Goal: Task Accomplishment & Management: Use online tool/utility

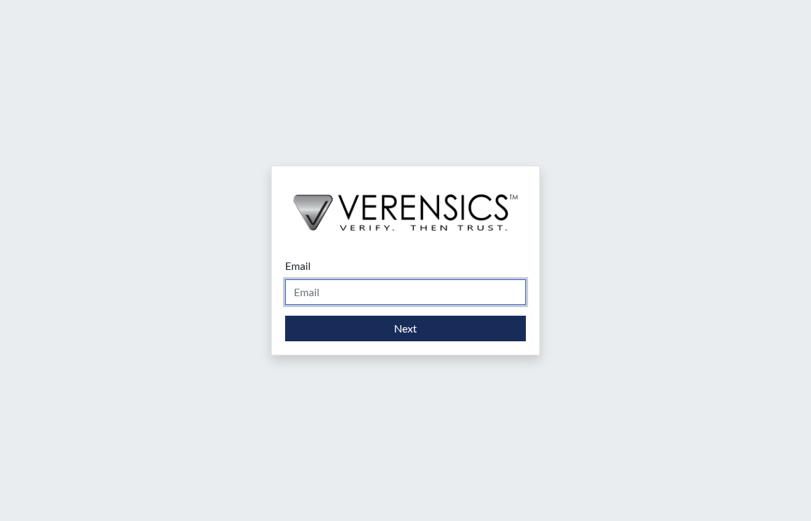
click at [323, 295] on input "Email" at bounding box center [405, 292] width 241 height 26
type input "stacey.walden@gdc.ga.gov"
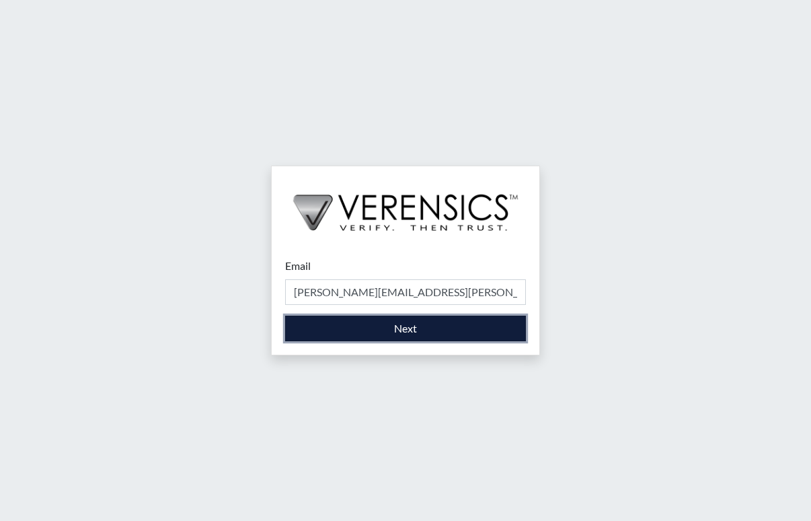
click at [391, 327] on button "Next" at bounding box center [405, 328] width 241 height 26
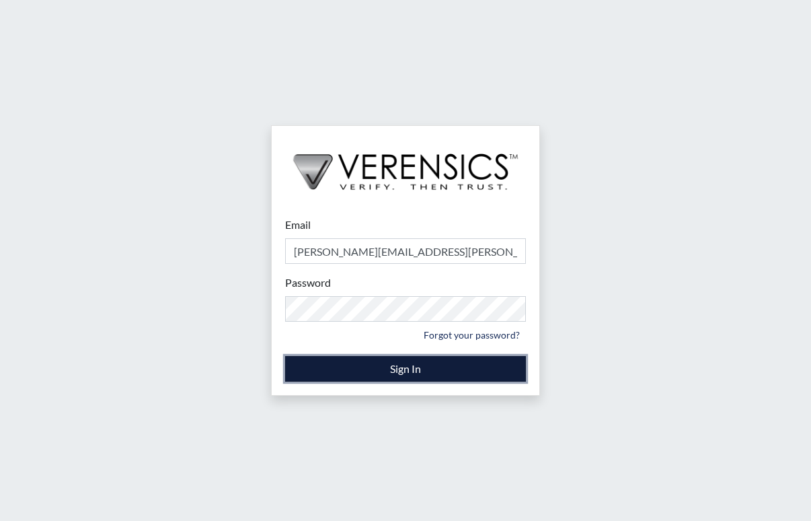
click at [399, 371] on button "Sign In" at bounding box center [405, 369] width 241 height 26
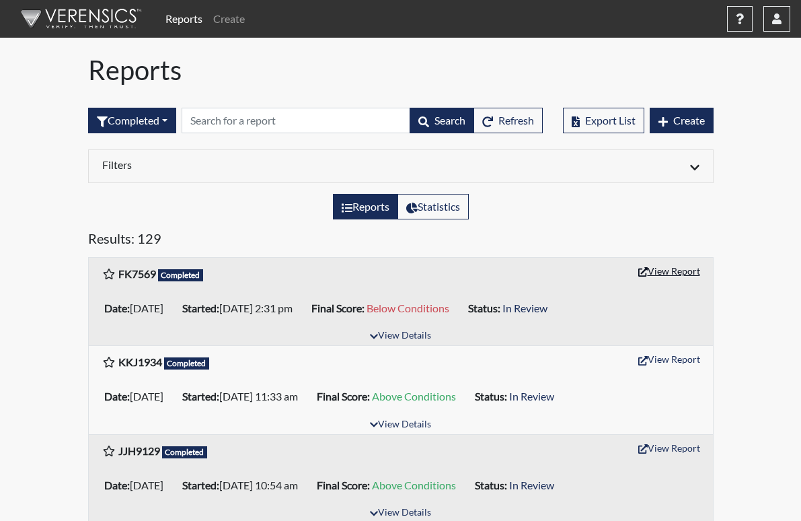
click at [706, 268] on button "View Report" at bounding box center [669, 270] width 74 height 21
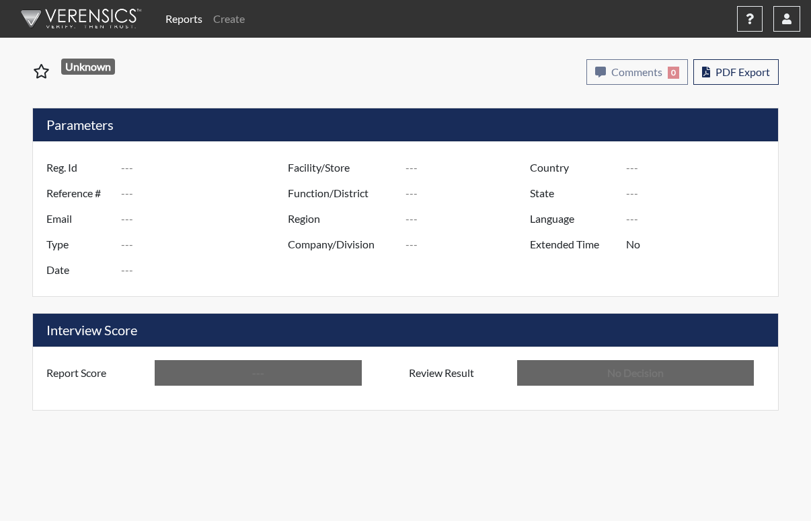
type input "FK7569"
type input "51084"
type input "---"
type input "Corrections Pre-Employment"
type input "Sep 3, 2025"
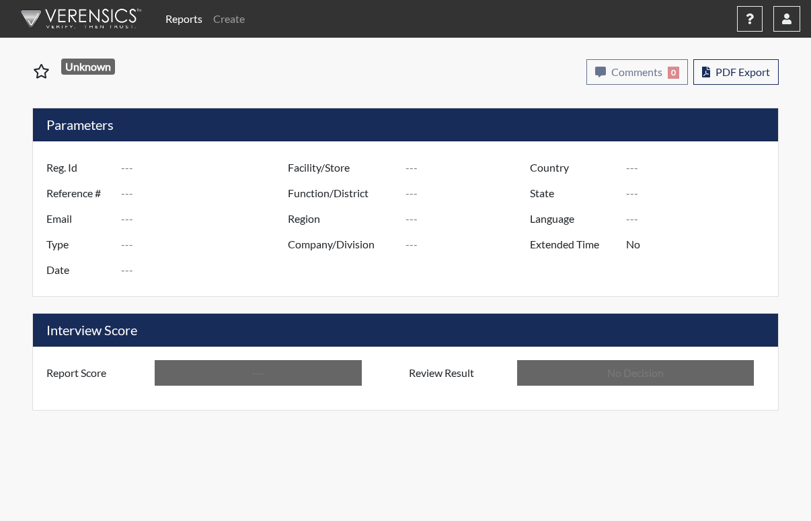
type input "Washington SP"
type input "North Region"
type input "United States"
type input "Georgia"
type input "English"
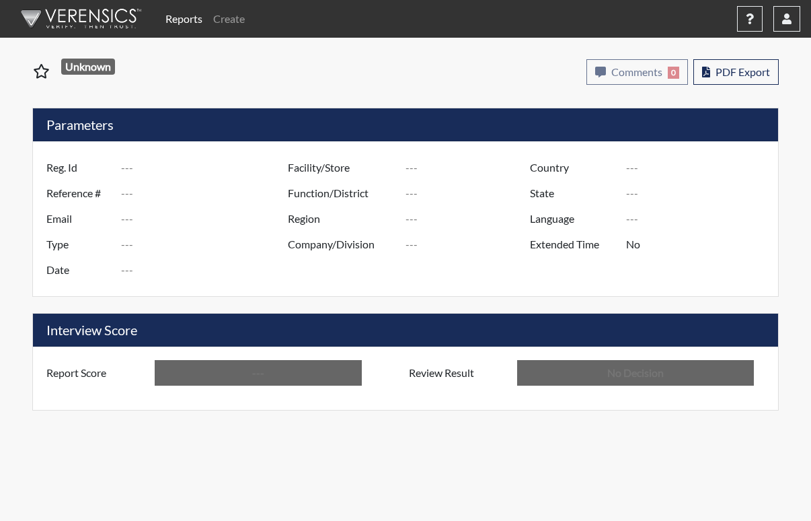
type input "Below Conditions"
type input "In Review"
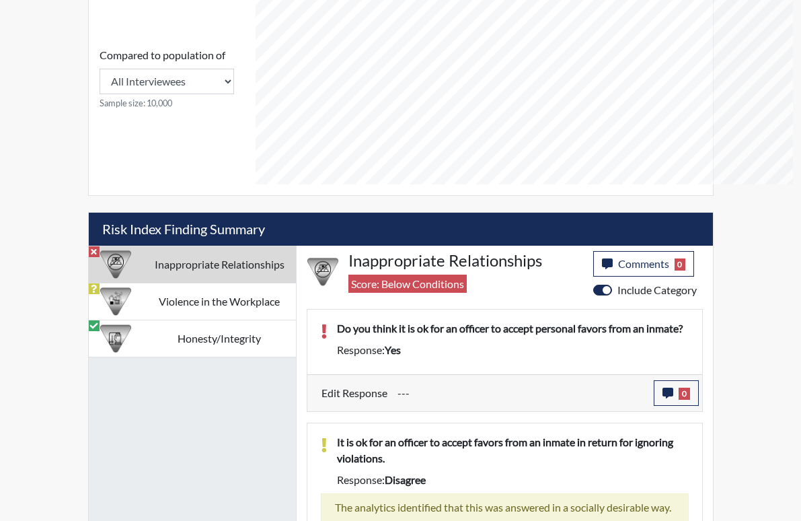
scroll to position [636, 0]
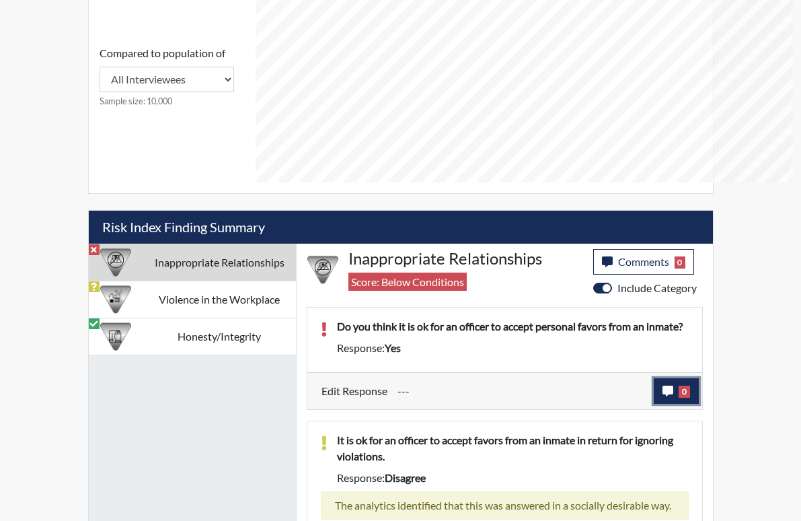
click at [673, 385] on icon "button" at bounding box center [668, 390] width 11 height 11
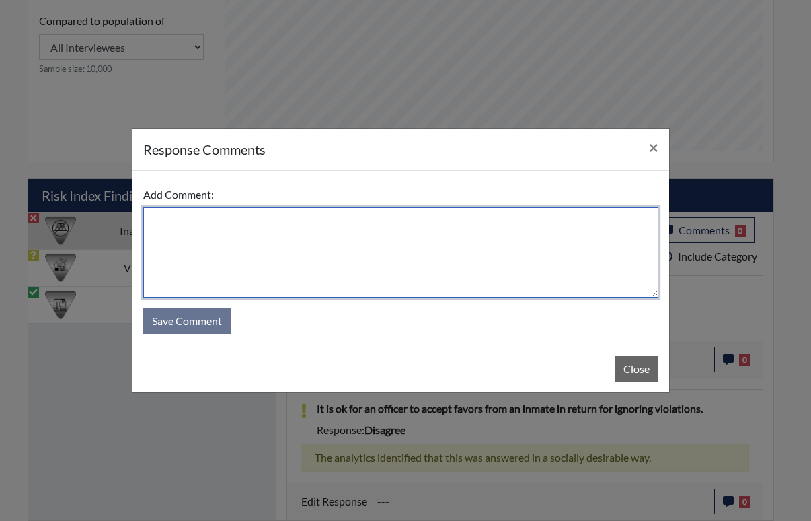
click at [192, 240] on textarea at bounding box center [400, 252] width 515 height 90
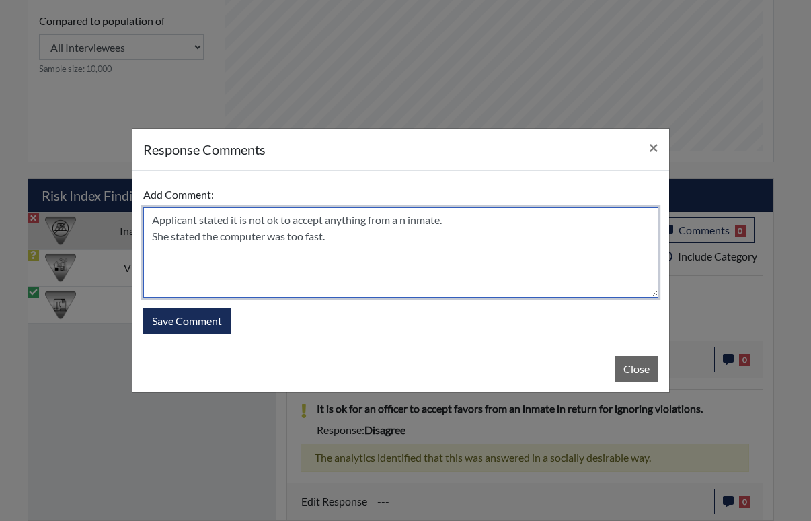
click at [402, 221] on textarea "Applicant stated it is not ok to accept anything from a n inmate. She stated th…" at bounding box center [400, 252] width 515 height 90
type textarea "Applicant stated it is not ok to accept anything from an inmate. She stated the…"
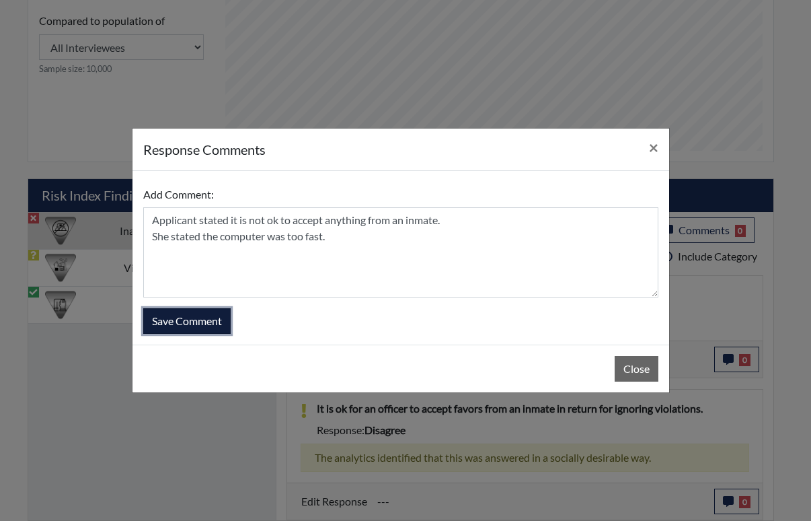
click at [198, 319] on button "Save Comment" at bounding box center [186, 321] width 87 height 26
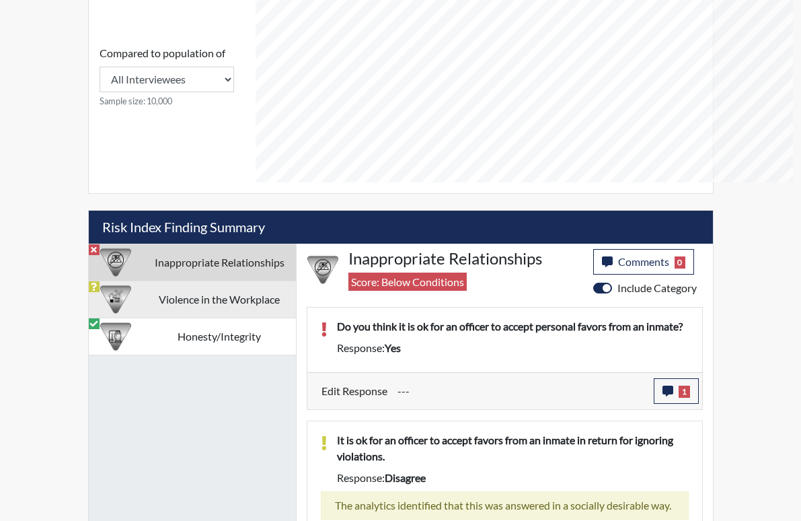
scroll to position [223, 559]
click at [228, 281] on td "Violence in the Workplace" at bounding box center [219, 299] width 153 height 37
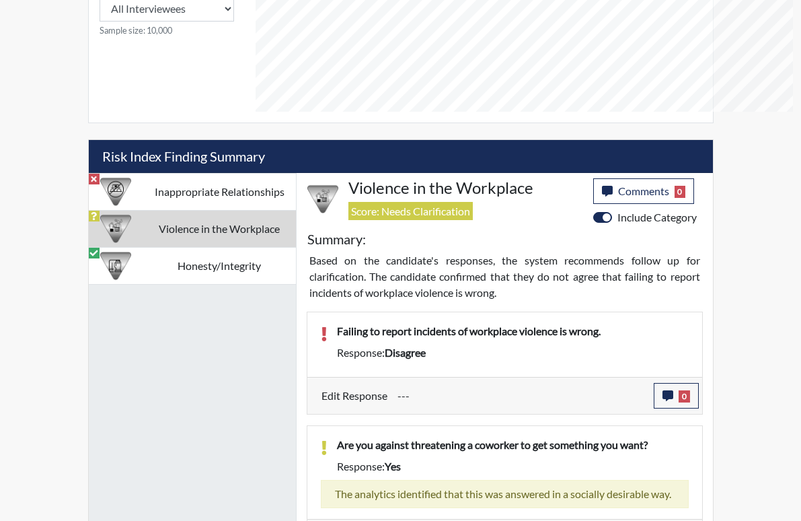
scroll to position [711, 0]
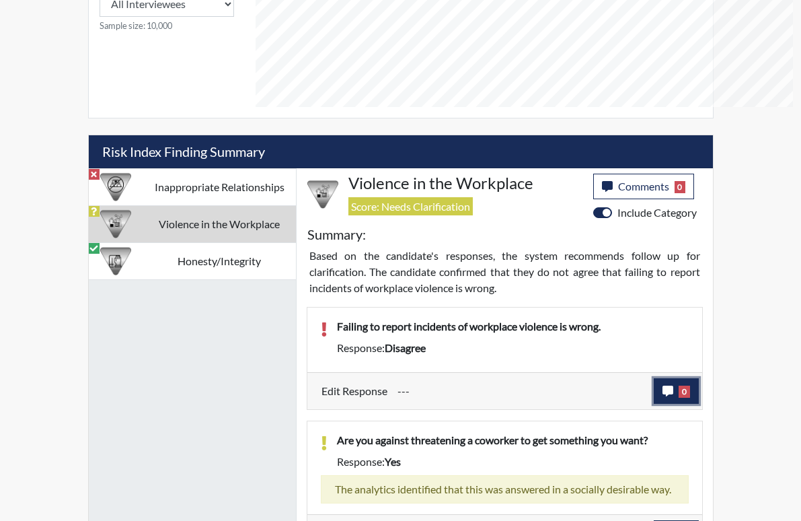
click at [699, 378] on button "0" at bounding box center [676, 391] width 45 height 26
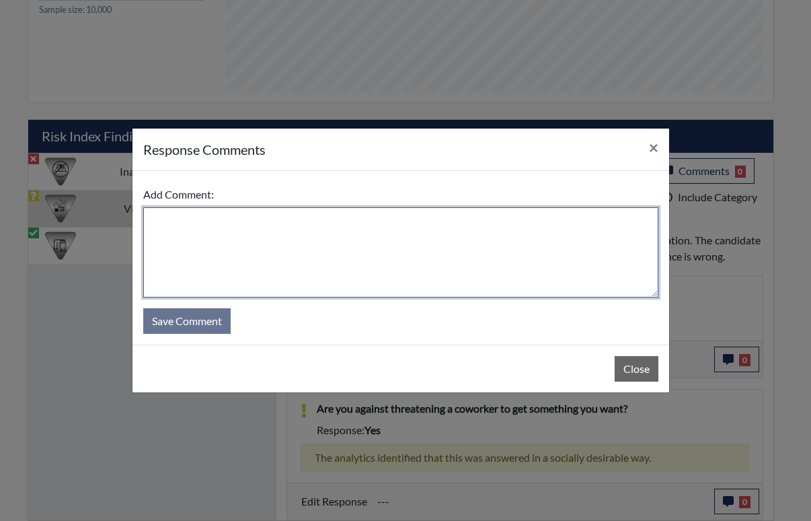
click at [171, 234] on textarea at bounding box center [400, 252] width 515 height 90
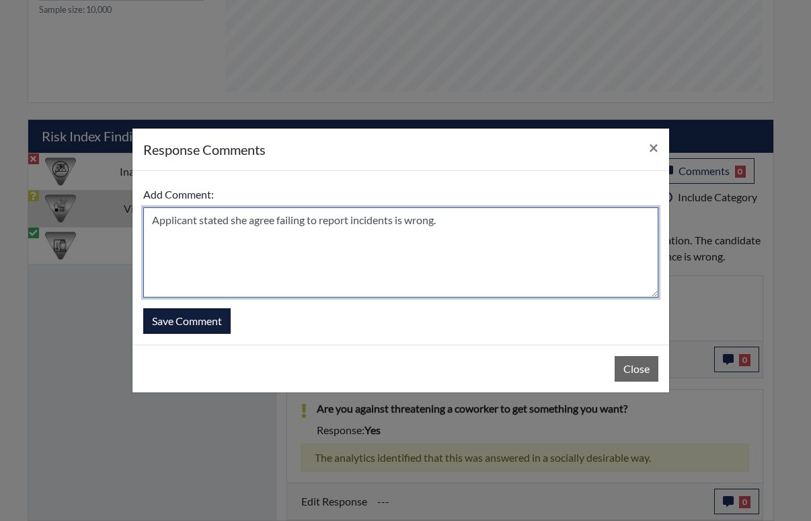
type textarea "Applicant stated she agree failing to report incidents is wrong."
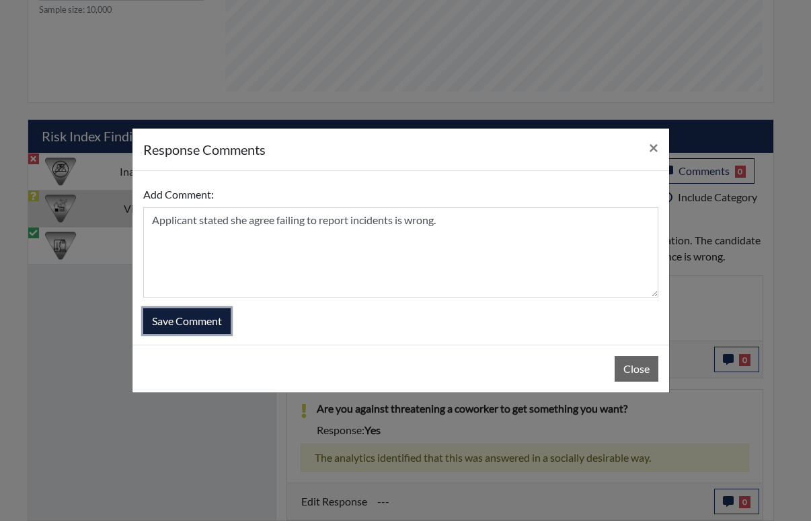
click at [196, 326] on button "Save Comment" at bounding box center [186, 321] width 87 height 26
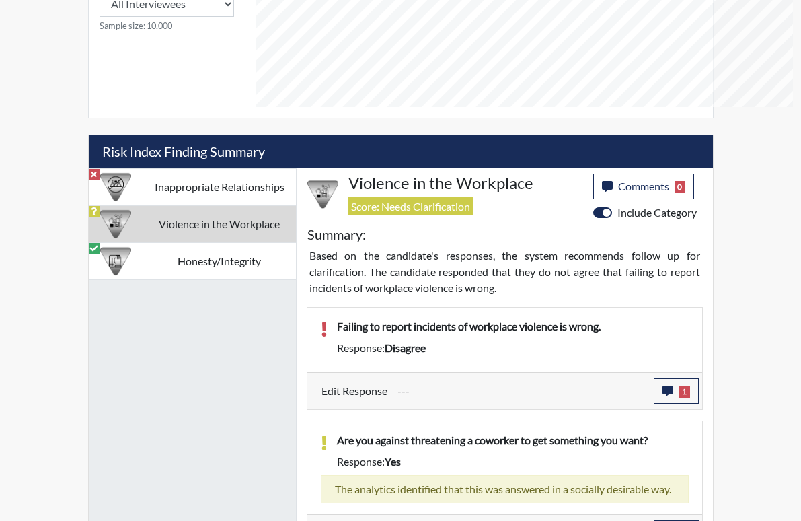
scroll to position [223, 559]
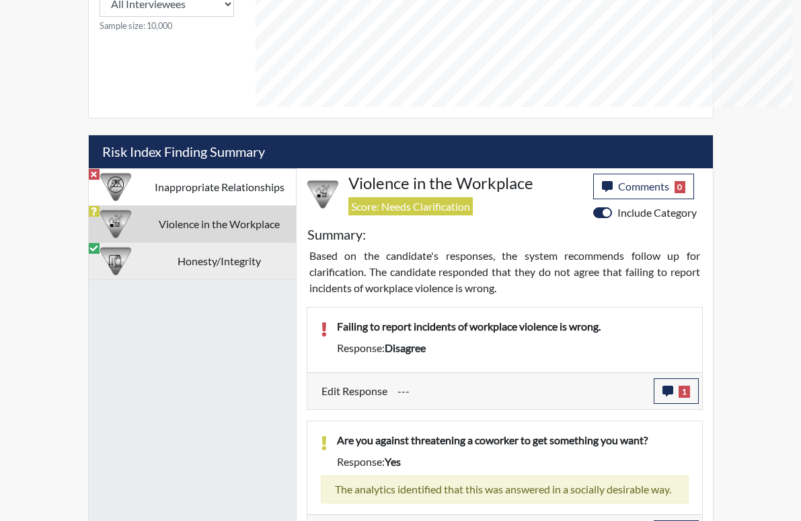
click at [237, 243] on td "Honesty/Integrity" at bounding box center [219, 261] width 153 height 37
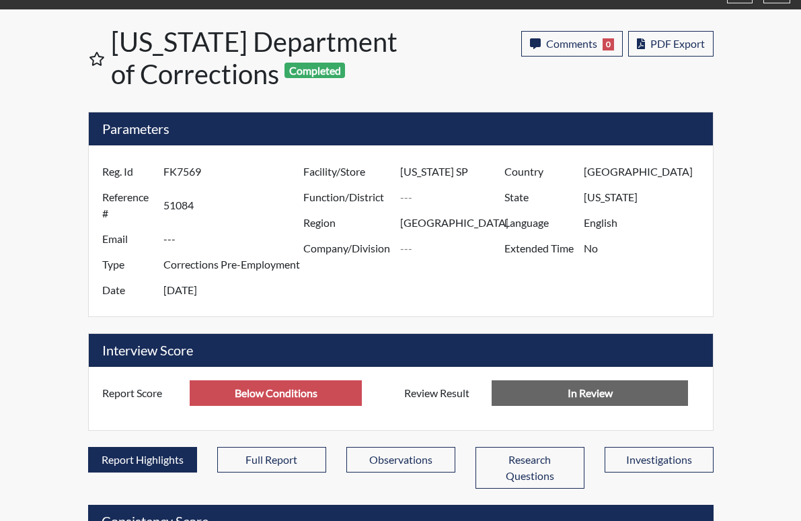
scroll to position [0, 0]
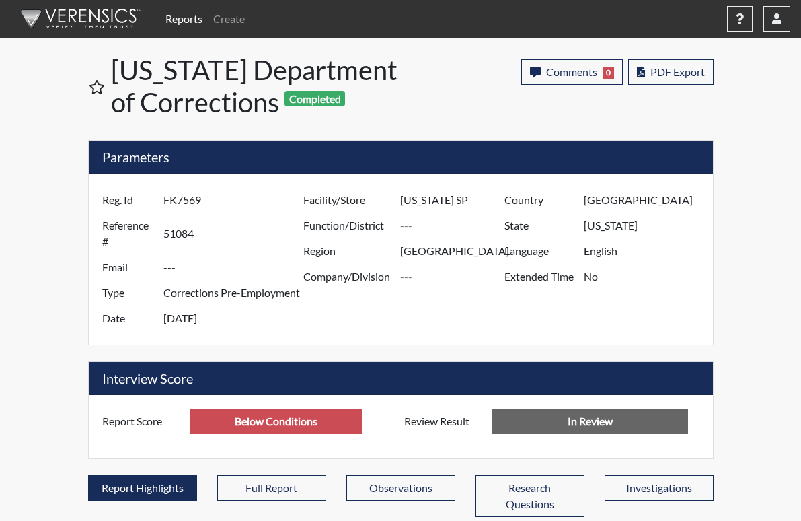
drag, startPoint x: 116, startPoint y: 194, endPoint x: 161, endPoint y: 196, distance: 45.8
click at [163, 196] on input "FK7569" at bounding box center [234, 200] width 143 height 26
drag, startPoint x: 161, startPoint y: 196, endPoint x: 130, endPoint y: 202, distance: 31.5
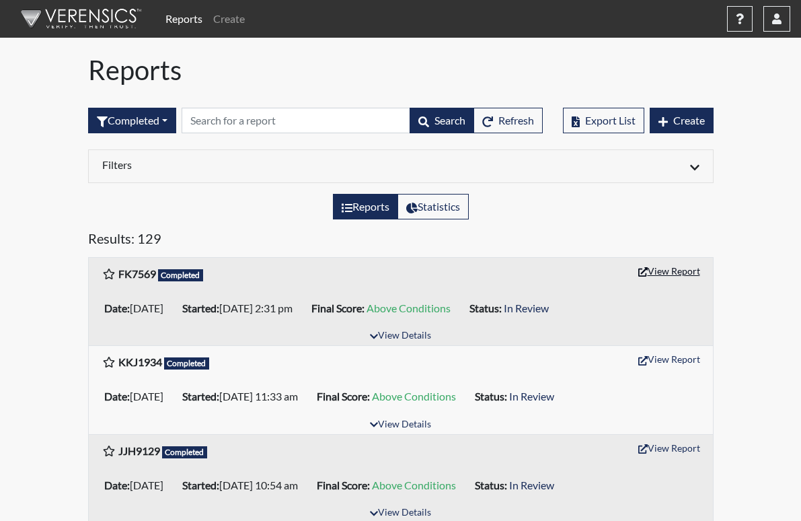
click at [706, 274] on button "View Report" at bounding box center [669, 270] width 74 height 21
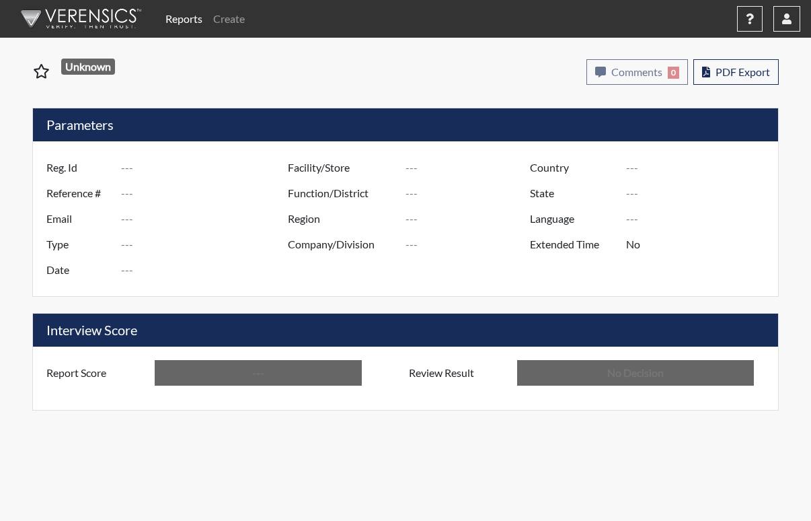
type input "FK7569"
type input "51084"
type input "---"
type input "Corrections Pre-Employment"
type input "[DATE]"
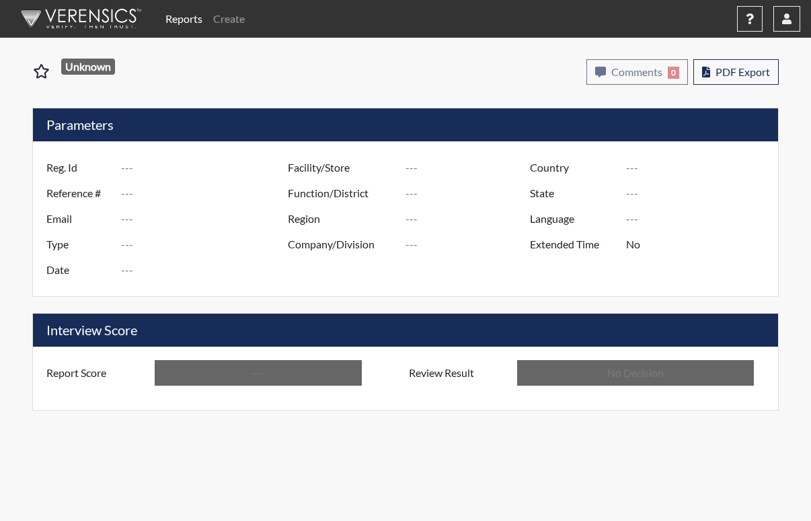
type input "[US_STATE] SP"
type input "[GEOGRAPHIC_DATA]"
type input "[US_STATE]"
type input "English"
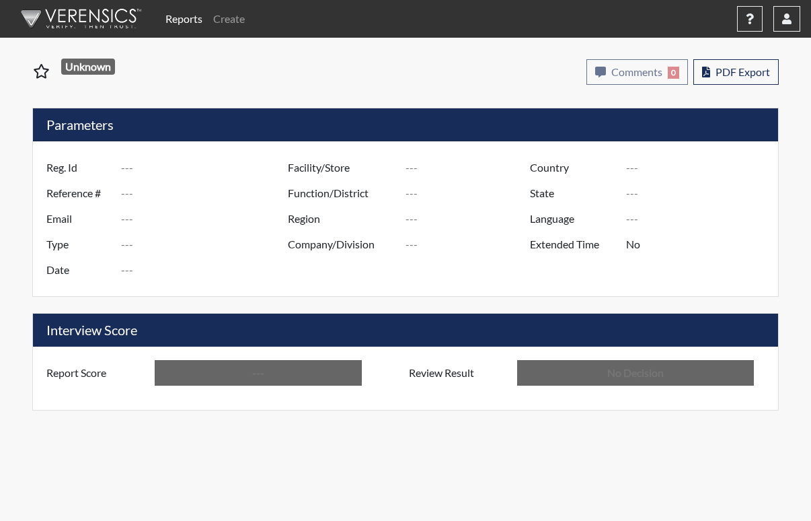
type input "Above Conditions"
type input "In Review"
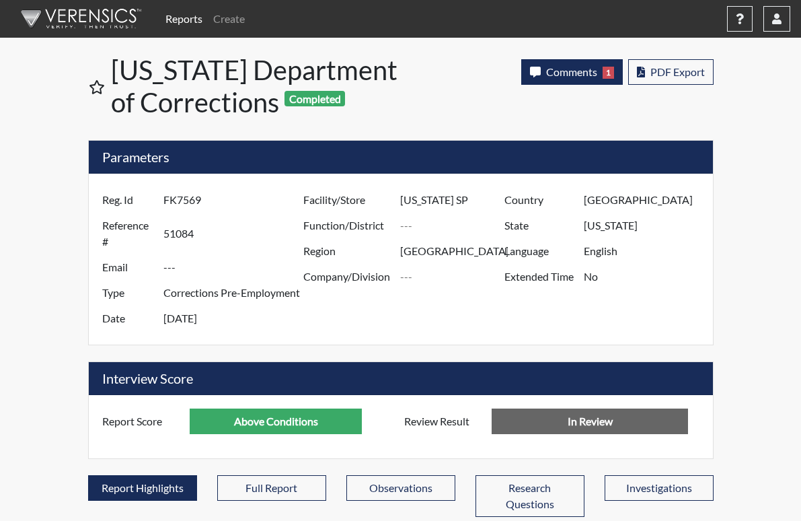
scroll to position [223, 559]
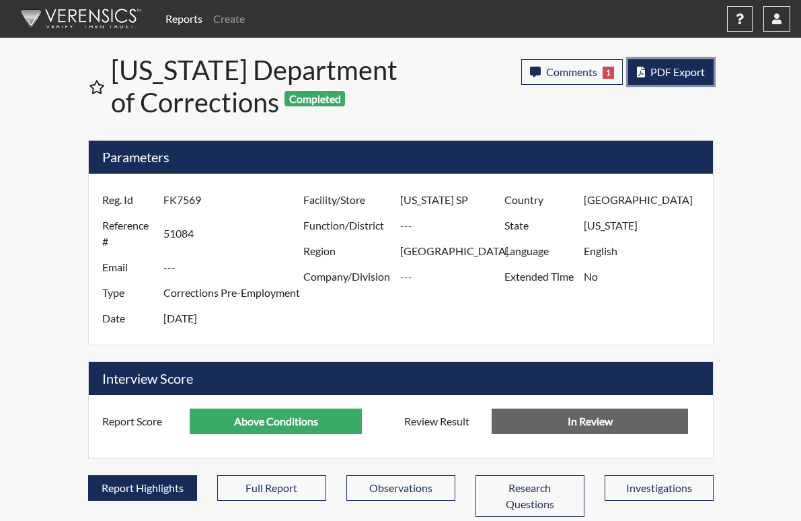
click at [705, 73] on span "PDF Export" at bounding box center [677, 71] width 54 height 13
